Goal: Transaction & Acquisition: Purchase product/service

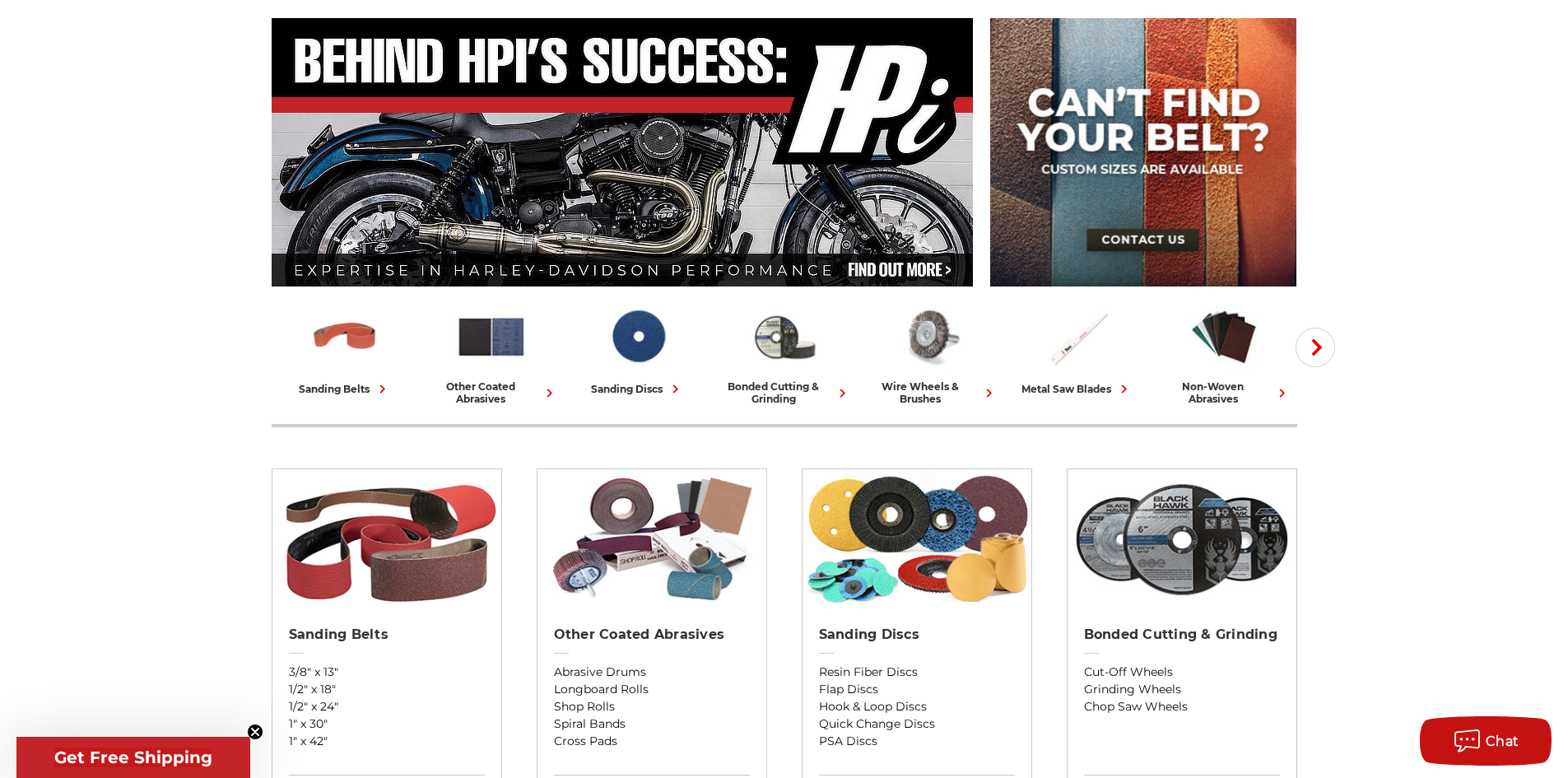
scroll to position [165, 0]
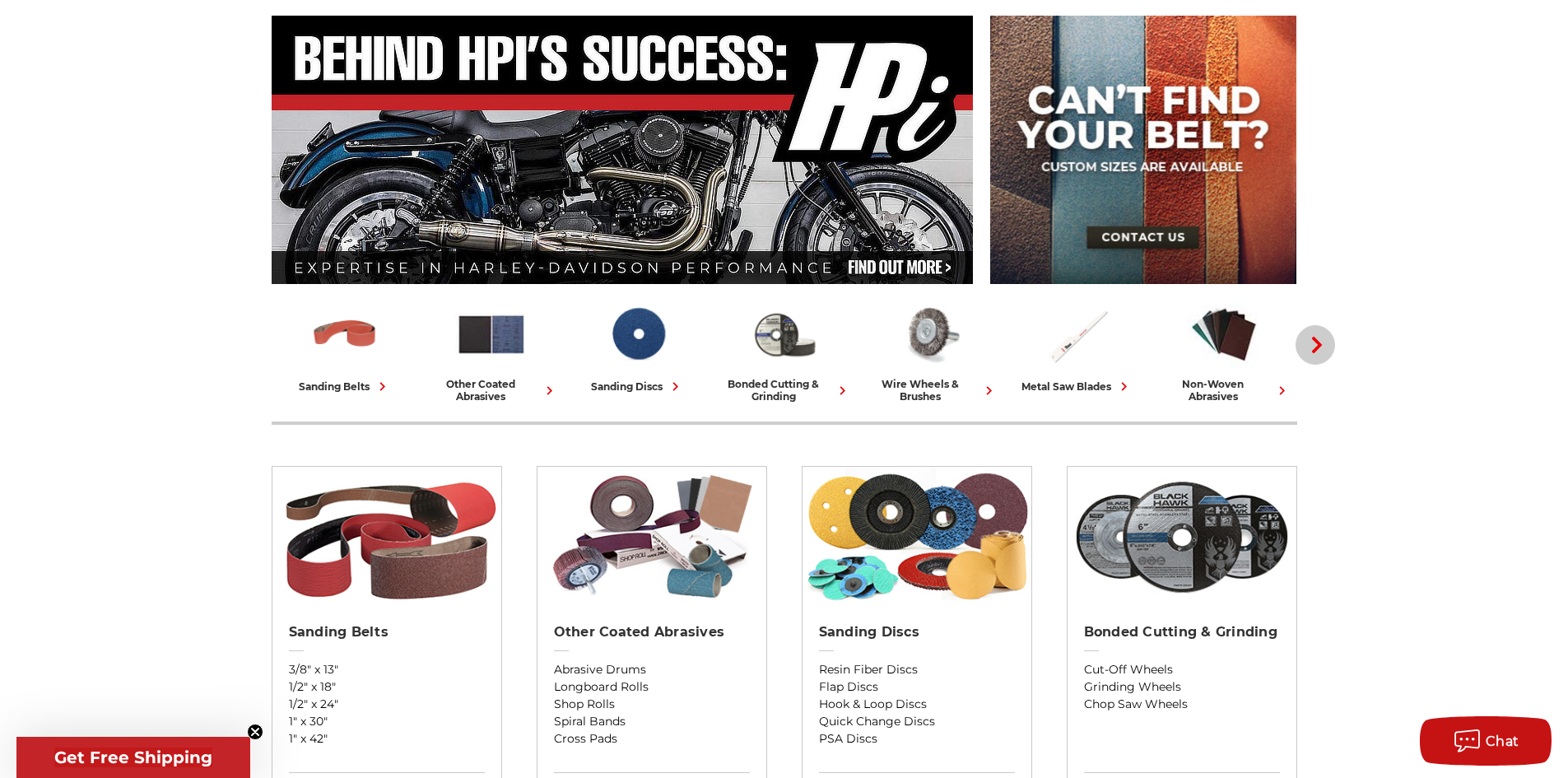
click at [1318, 348] on use "button" at bounding box center [1316, 344] width 10 height 17
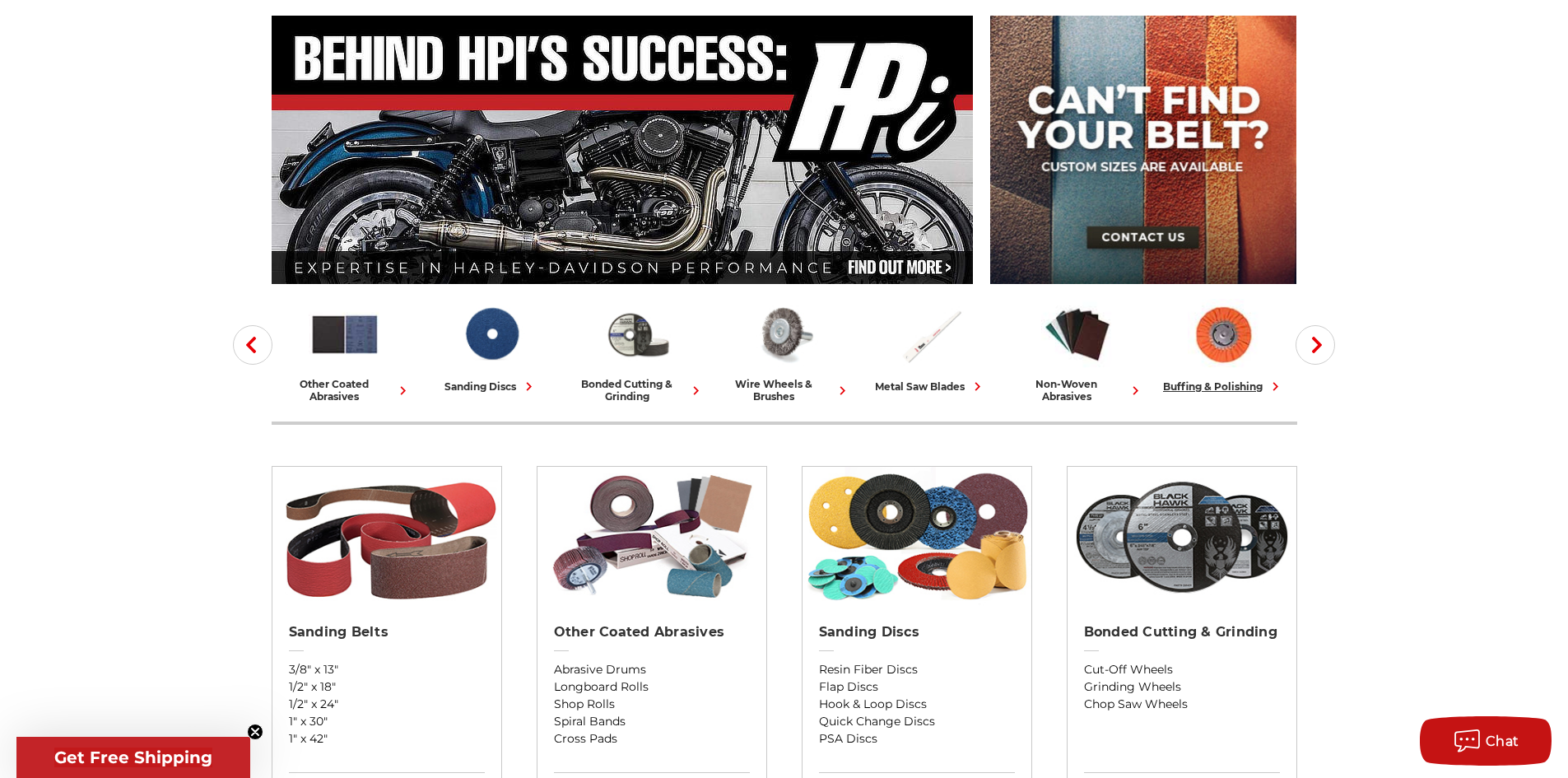
click at [1248, 385] on div "buffing & polishing" at bounding box center [1223, 387] width 121 height 17
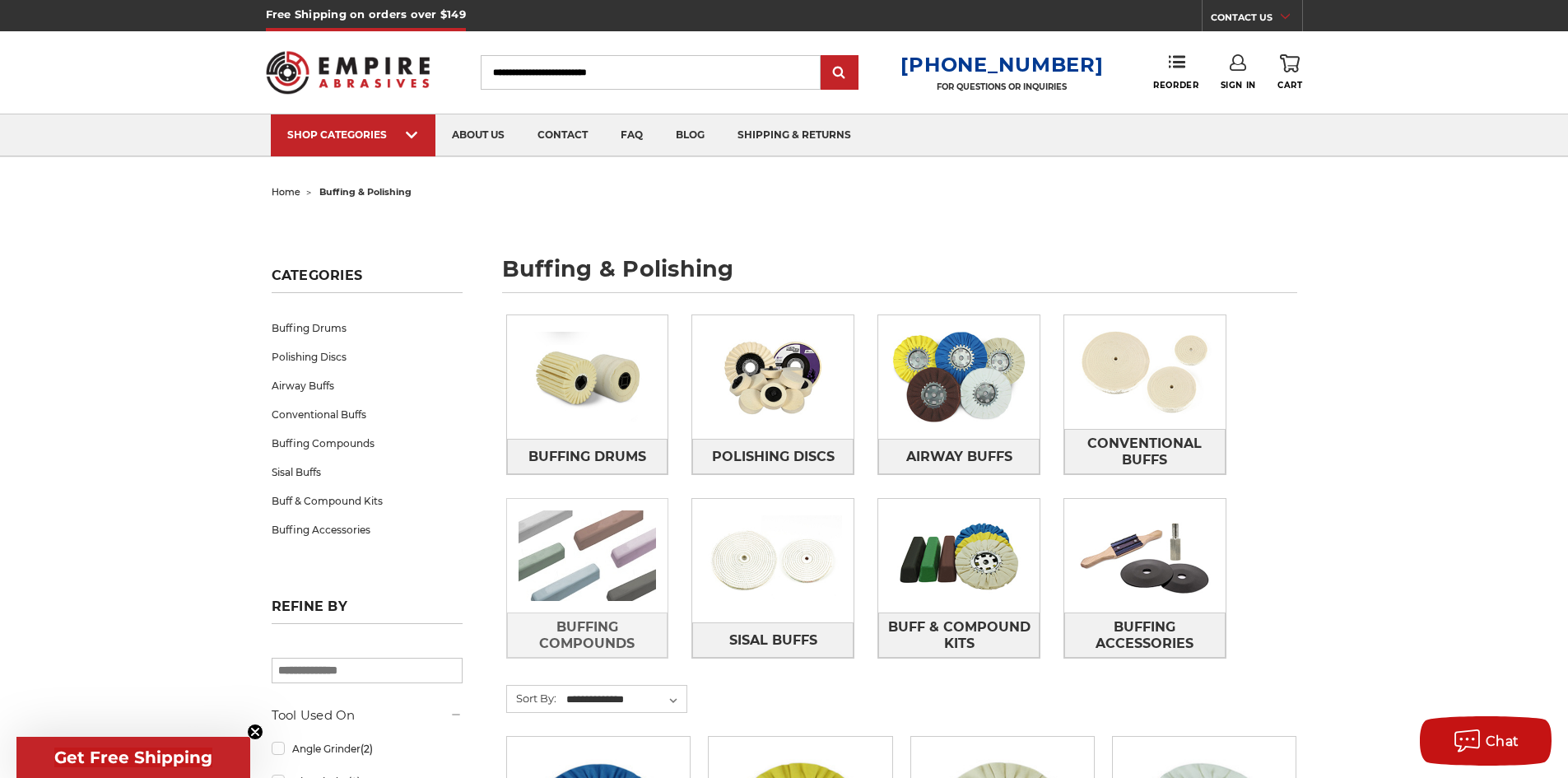
click at [610, 539] on img at bounding box center [587, 555] width 161 height 113
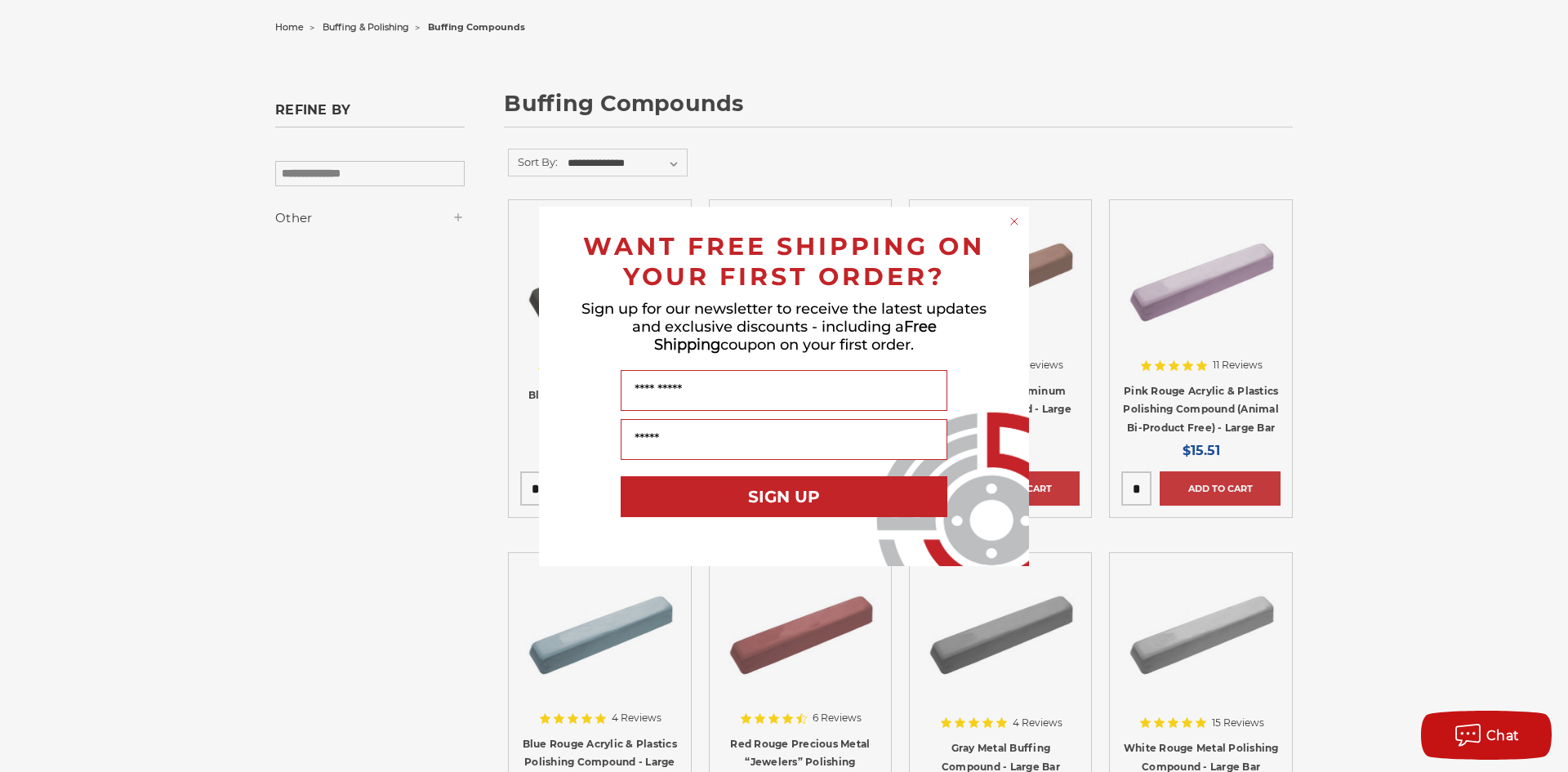
click at [1018, 219] on circle "Close dialog" at bounding box center [1015, 221] width 16 height 16
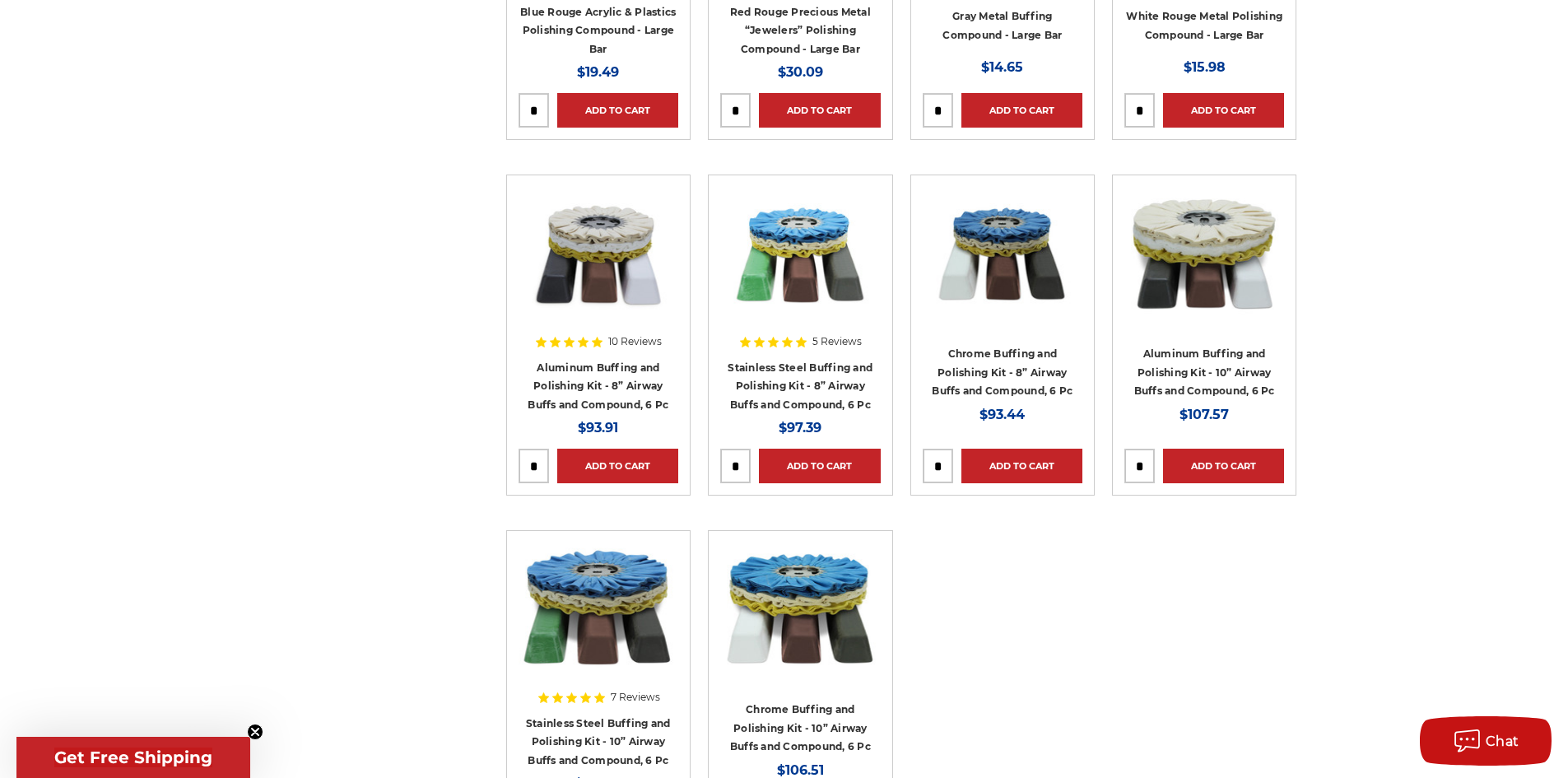
scroll to position [905, 0]
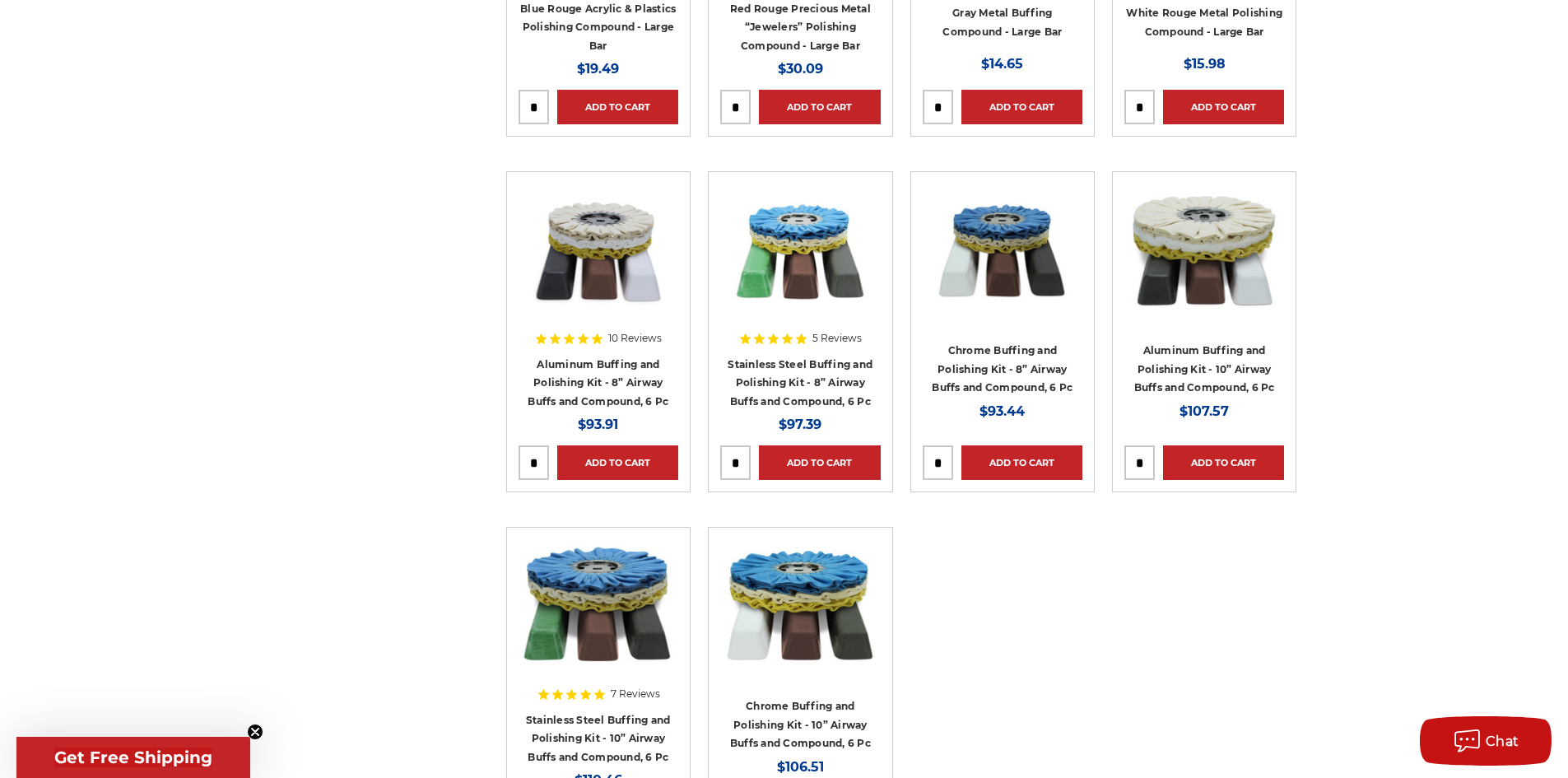
click at [575, 362] on div at bounding box center [598, 289] width 159 height 211
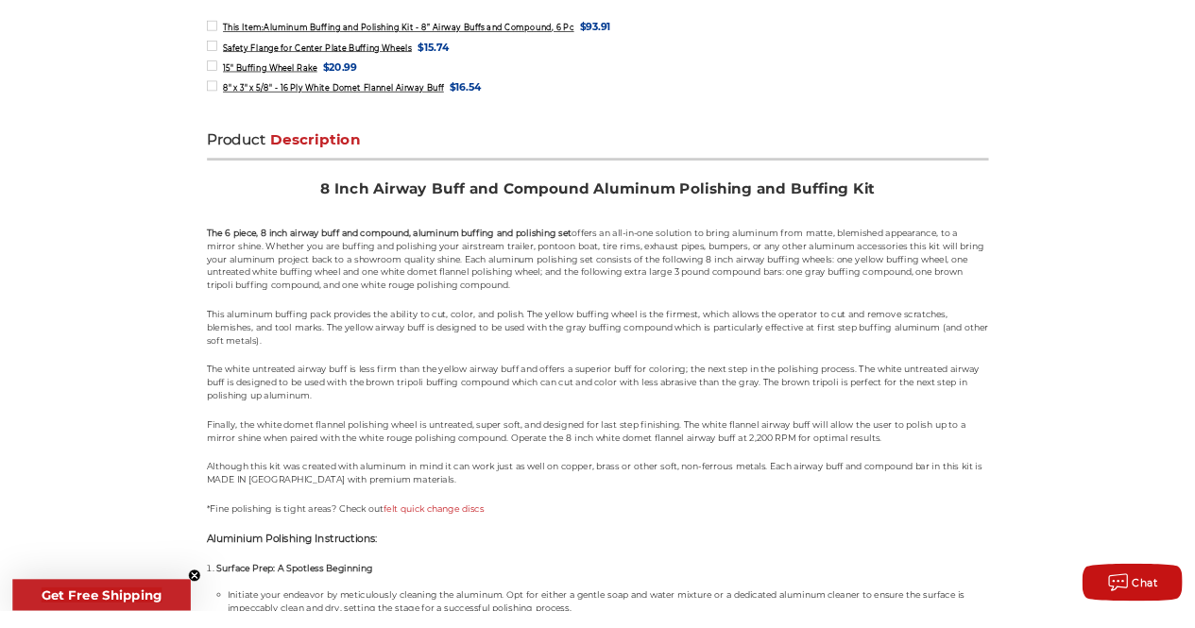
scroll to position [1134, 0]
